Goal: Task Accomplishment & Management: Manage account settings

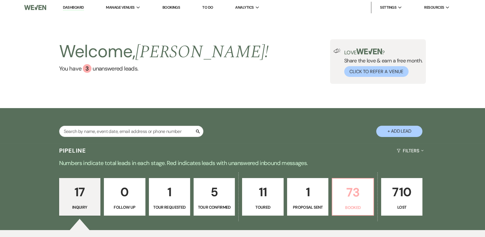
click at [352, 200] on p "73" at bounding box center [353, 191] width 34 height 19
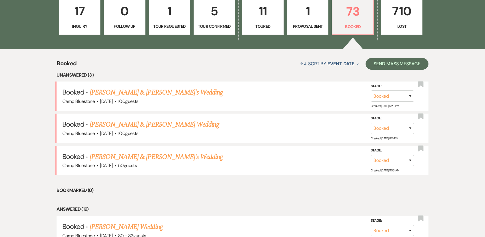
scroll to position [222, 0]
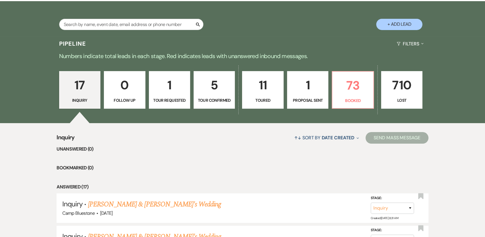
scroll to position [86, 0]
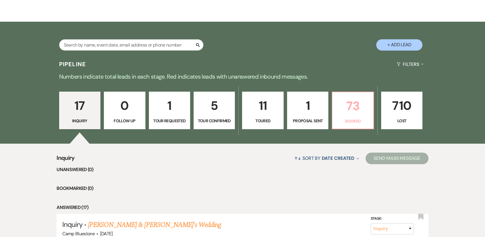
click at [355, 110] on p "73" at bounding box center [353, 105] width 34 height 19
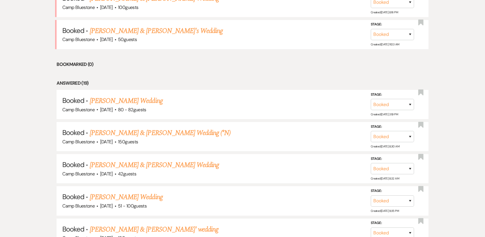
scroll to position [313, 0]
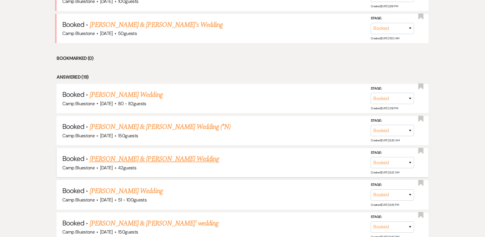
click at [107, 158] on link "[PERSON_NAME] & [PERSON_NAME] Wedding" at bounding box center [154, 159] width 129 height 10
